Goal: Transaction & Acquisition: Download file/media

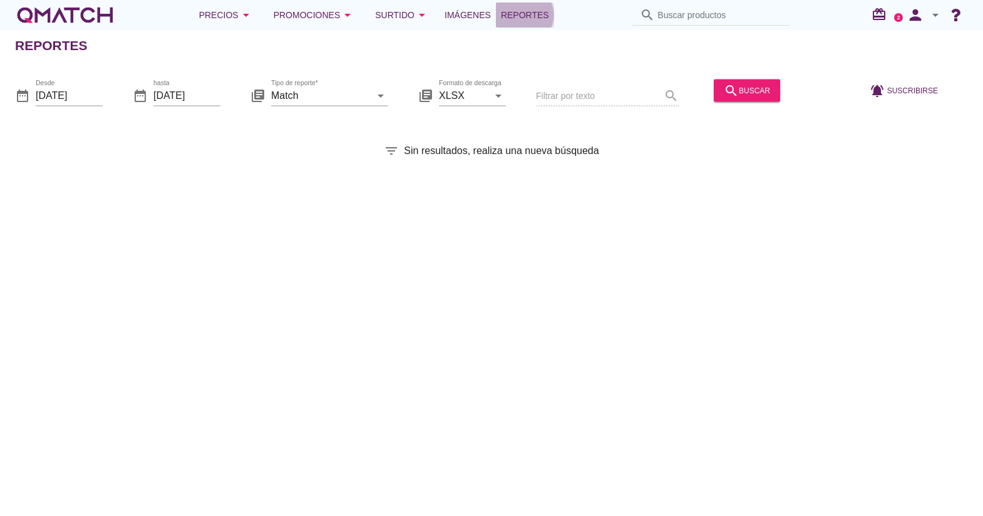
click at [506, 9] on span "Reportes" at bounding box center [525, 15] width 48 height 15
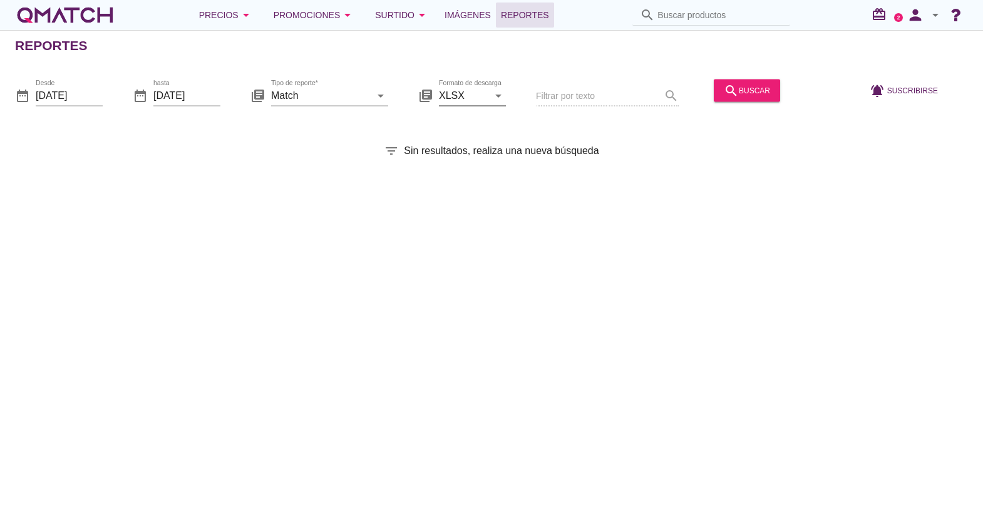
click at [457, 93] on input "XLSX" at bounding box center [463, 95] width 49 height 20
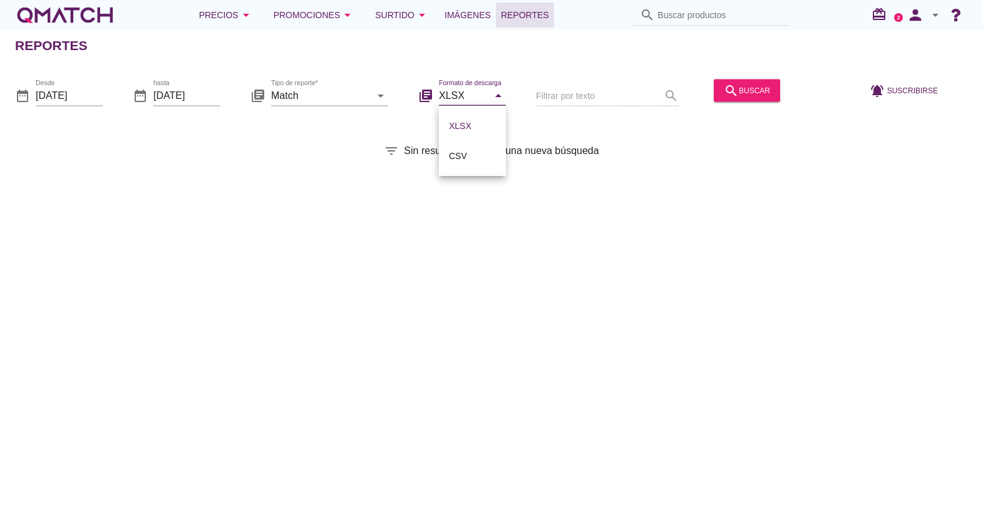
click at [345, 138] on div "Reportes date_range Desde [DATE] date_range hasta [DATE] library_books Tipo de …" at bounding box center [491, 273] width 983 height 486
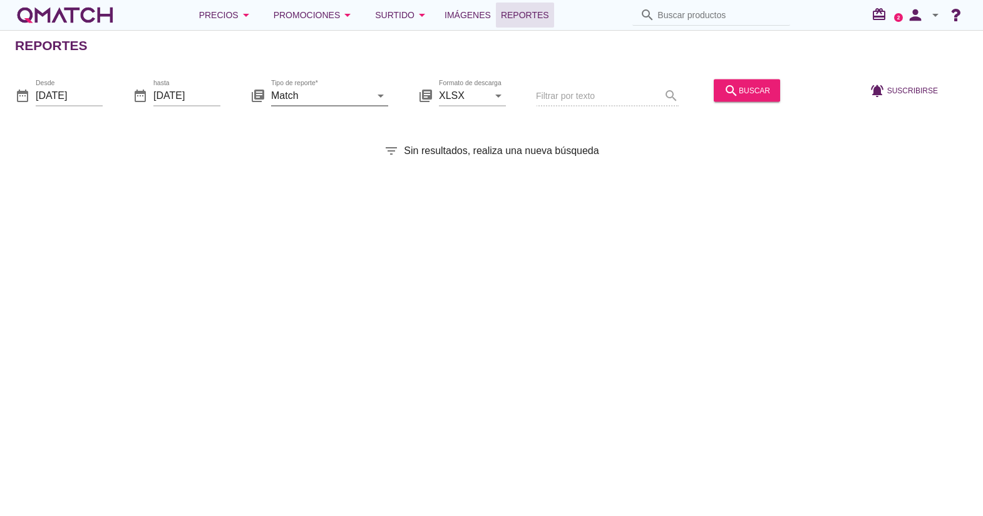
click at [329, 86] on input "Match" at bounding box center [321, 95] width 100 height 20
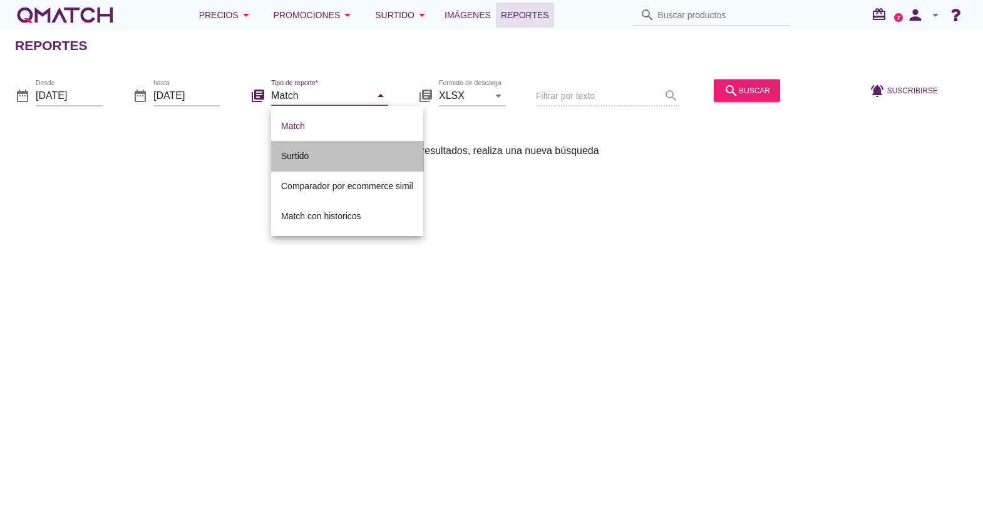
click at [318, 148] on div "Surtido" at bounding box center [347, 155] width 132 height 15
type input "Surtido"
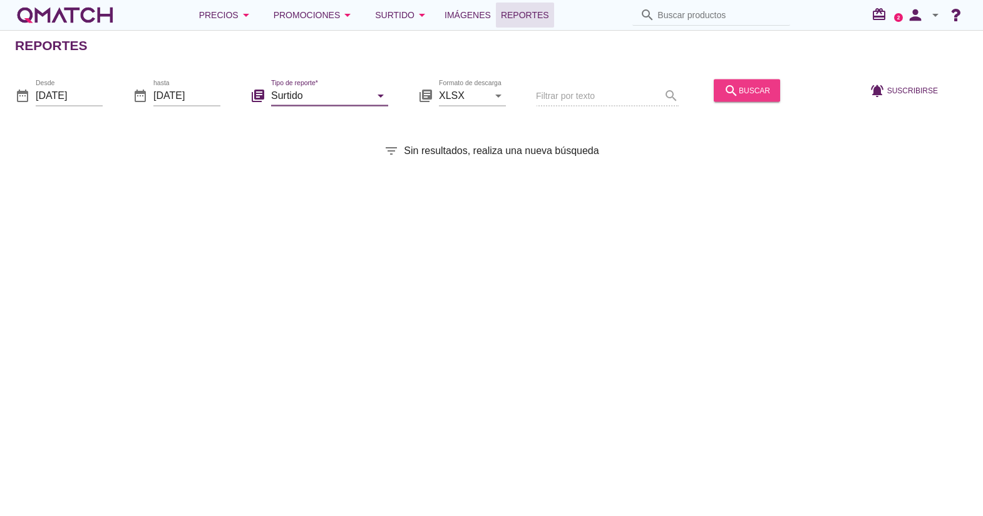
click at [724, 92] on icon "search" at bounding box center [731, 90] width 15 height 15
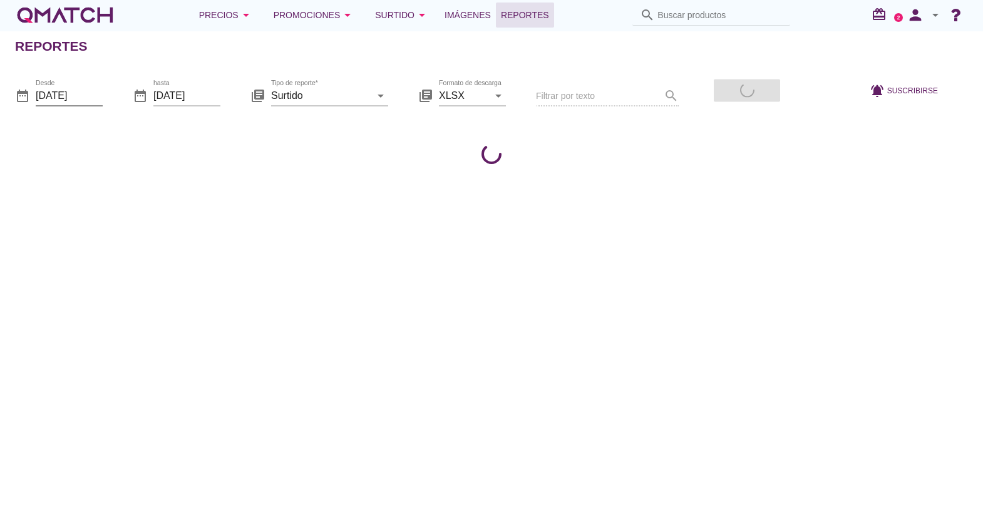
click at [60, 105] on div "Desde [DATE]" at bounding box center [69, 95] width 67 height 20
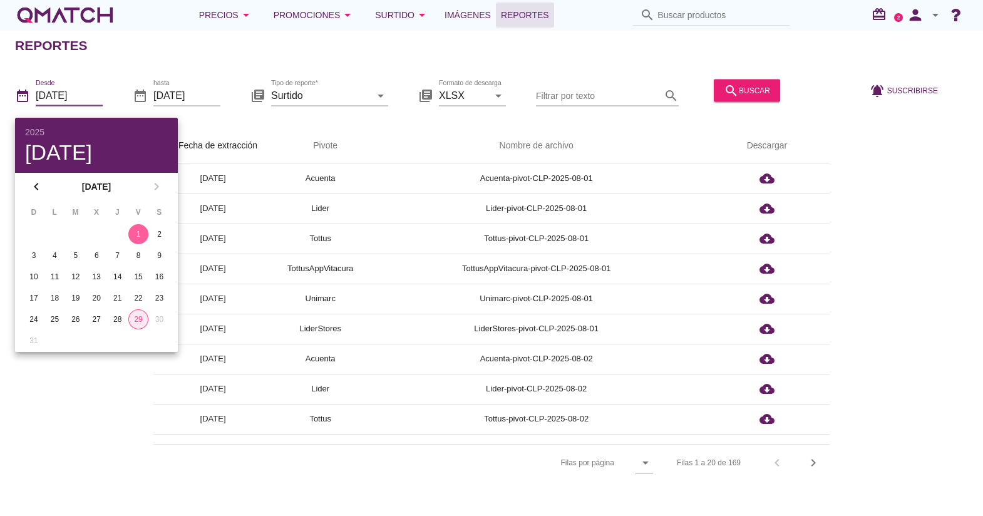
click at [141, 323] on div "29" at bounding box center [138, 319] width 19 height 11
type input "[DATE]"
click at [755, 90] on div "search buscar" at bounding box center [747, 90] width 46 height 15
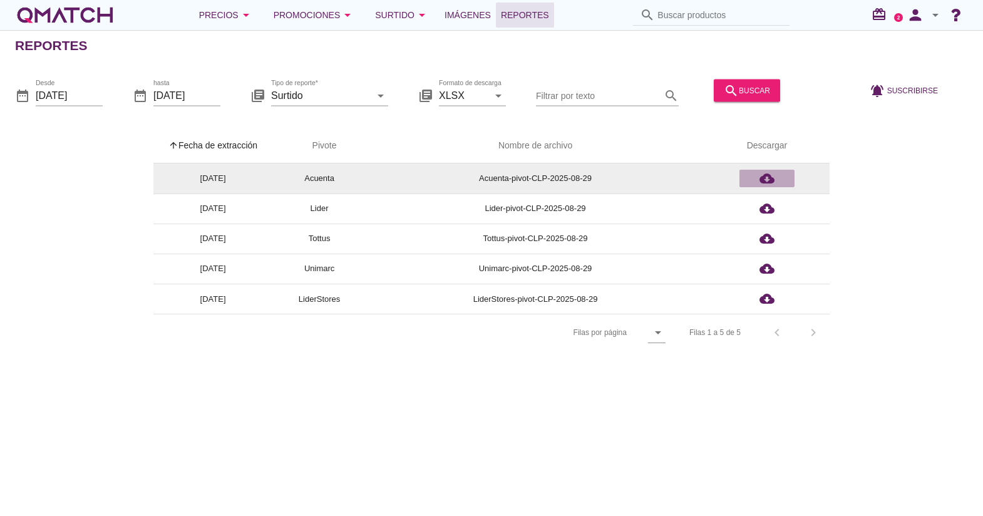
click at [766, 177] on icon "cloud_download" at bounding box center [767, 178] width 15 height 15
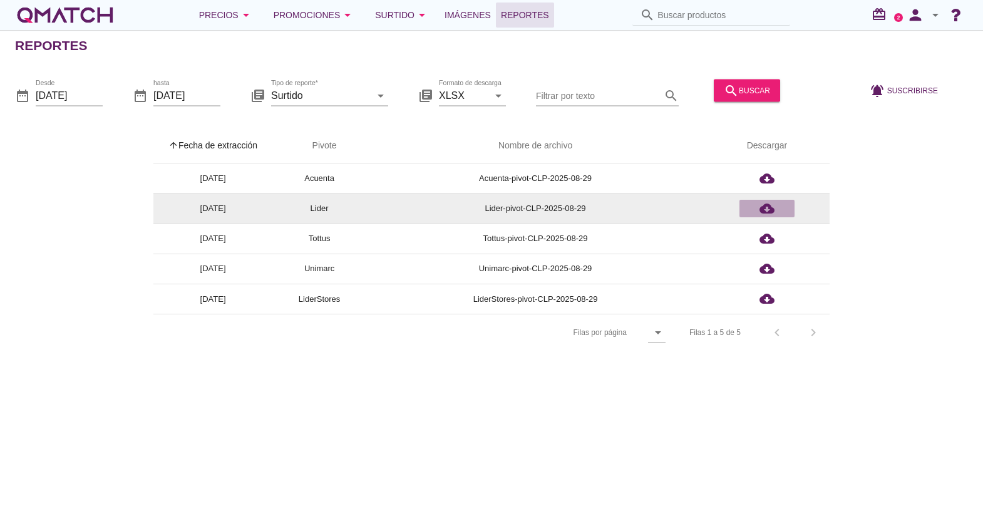
click at [767, 211] on icon "cloud_download" at bounding box center [767, 208] width 15 height 15
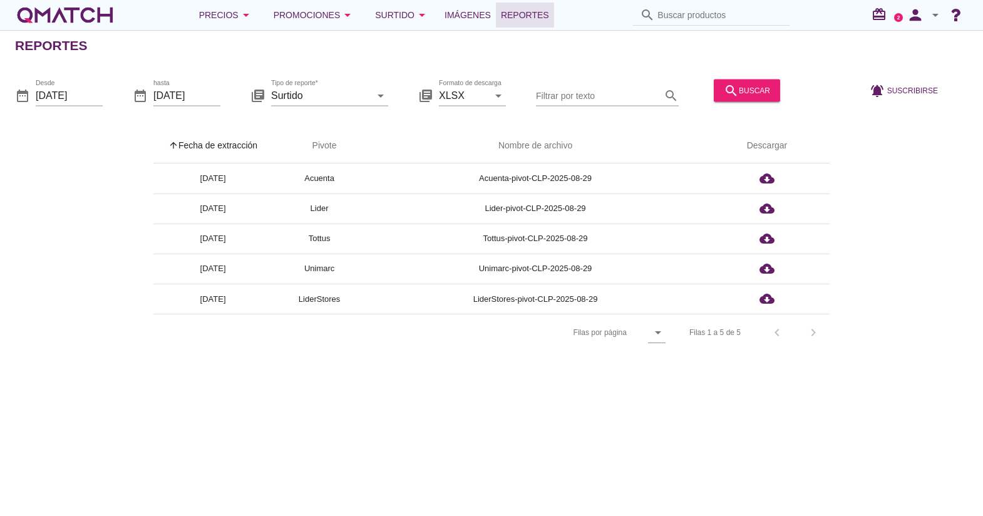
click at [656, 413] on div "Reportes date_range Desde [DATE] date_range hasta [DATE] library_books Tipo de …" at bounding box center [491, 273] width 983 height 486
